Goal: Task Accomplishment & Management: Use online tool/utility

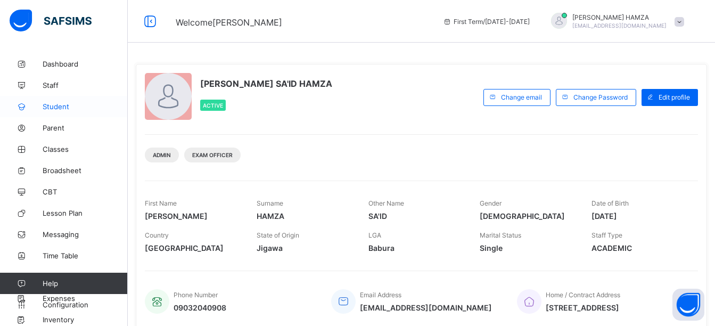
click at [62, 108] on span "Student" at bounding box center [85, 106] width 85 height 9
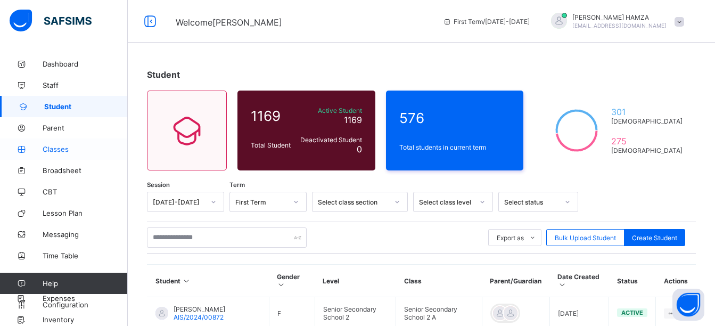
click at [42, 152] on icon at bounding box center [21, 149] width 43 height 8
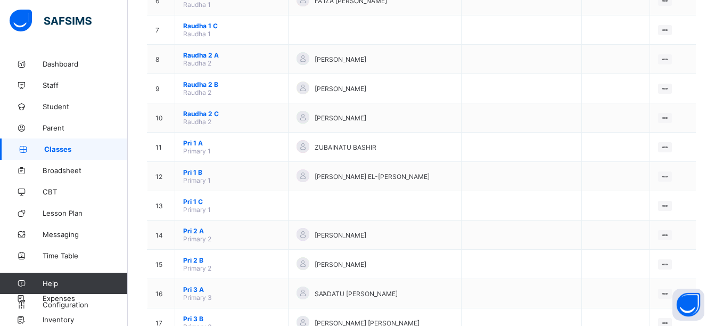
scroll to position [570, 0]
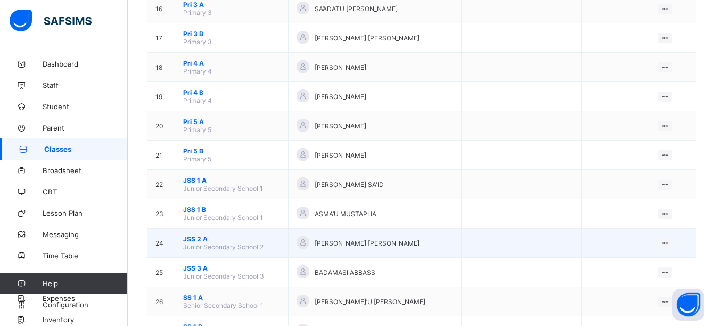
click at [208, 242] on span "JSS 2 A" at bounding box center [231, 239] width 97 height 8
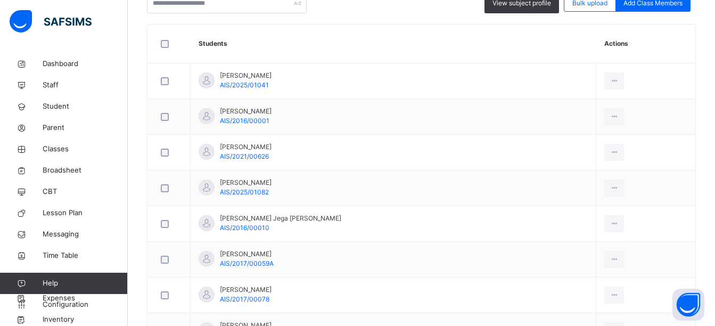
scroll to position [589, 0]
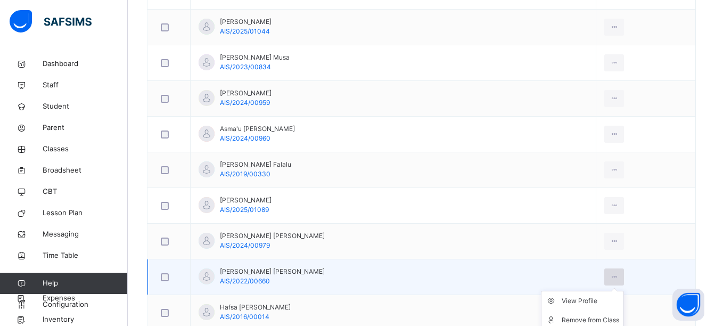
click at [610, 276] on icon at bounding box center [614, 277] width 9 height 10
click at [585, 315] on div "Remove from Class" at bounding box center [591, 320] width 58 height 11
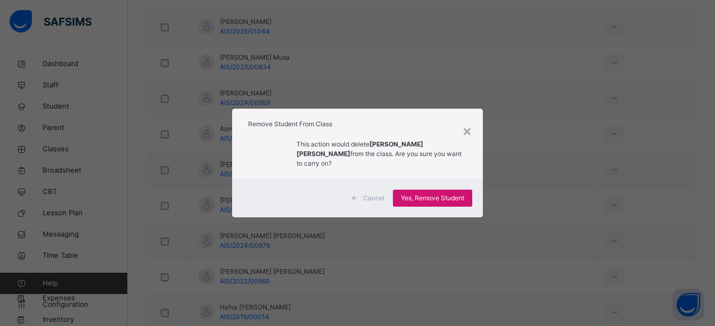
click at [451, 194] on span "Yes, Remove Student" at bounding box center [432, 198] width 63 height 10
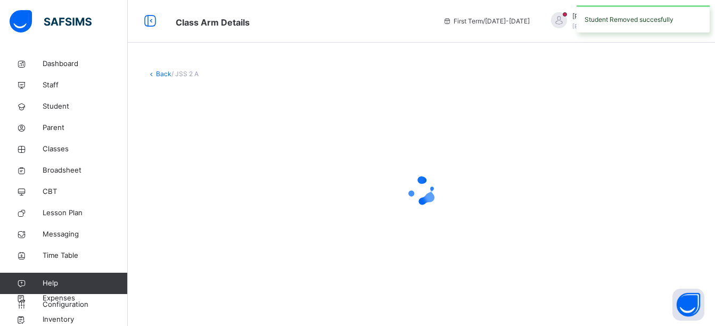
scroll to position [0, 0]
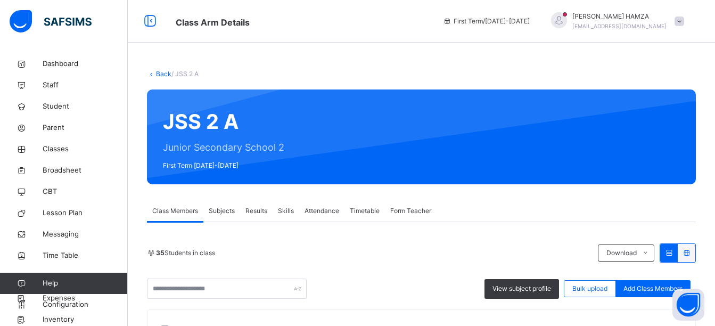
click at [158, 70] on link "Back" at bounding box center [163, 74] width 15 height 8
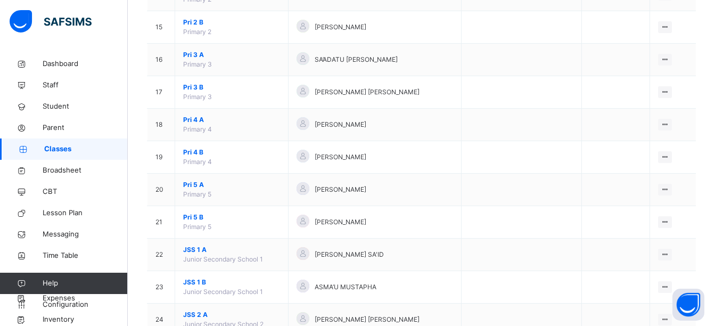
scroll to position [834, 0]
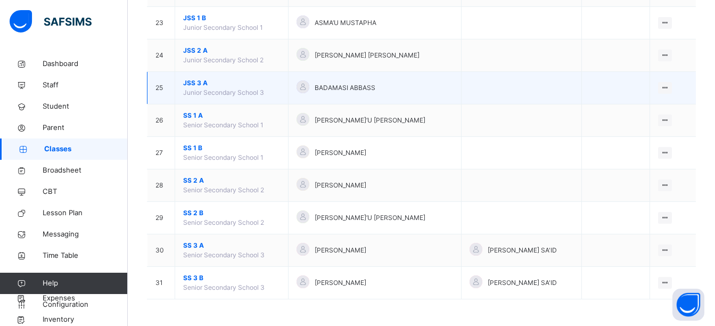
click at [195, 84] on span "JSS 3 A" at bounding box center [231, 83] width 97 height 10
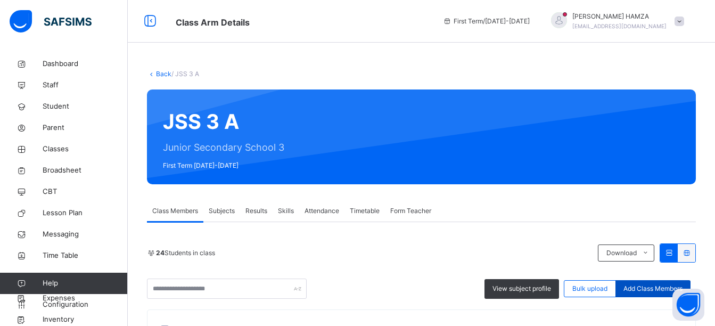
click at [661, 289] on span "Add Class Members" at bounding box center [652, 289] width 59 height 10
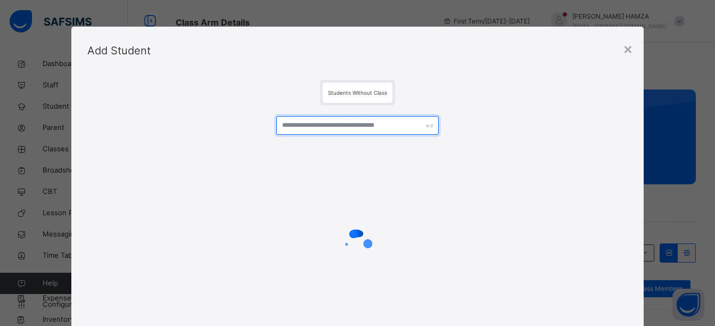
click at [358, 125] on input "text" at bounding box center [357, 125] width 162 height 19
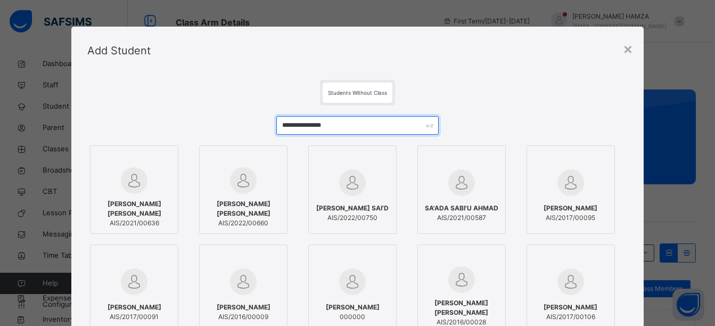
type input "**********"
click at [248, 209] on span "[PERSON_NAME] [PERSON_NAME]" at bounding box center [243, 208] width 77 height 19
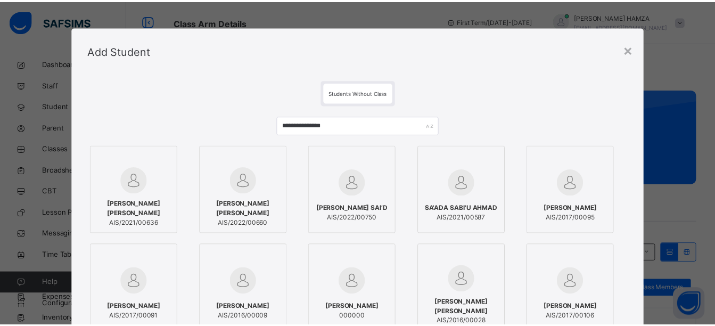
scroll to position [149, 0]
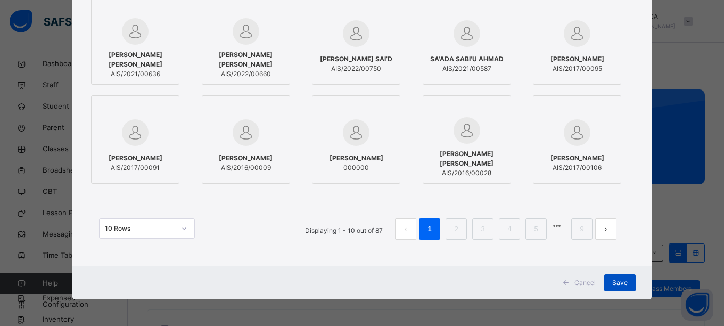
click at [618, 276] on div "Save" at bounding box center [619, 282] width 31 height 17
